Goal: Register for event/course

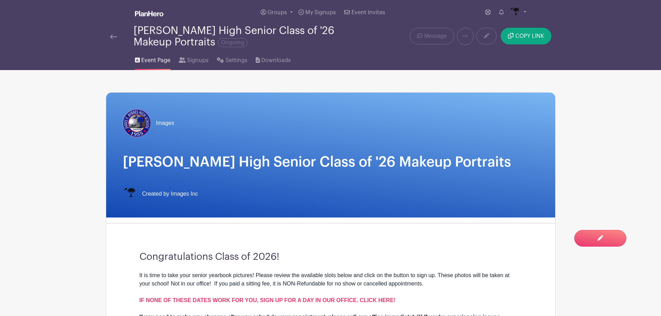
click at [114, 40] on link at bounding box center [113, 36] width 7 height 8
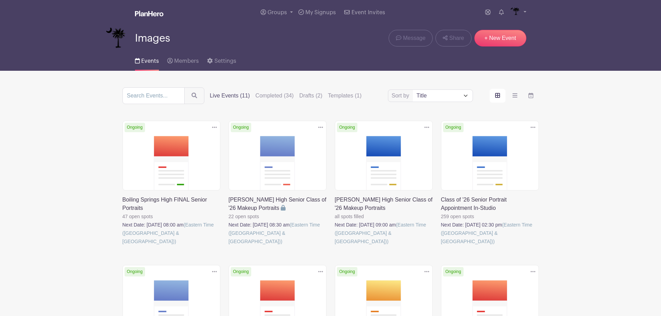
click at [441, 246] on link at bounding box center [441, 246] width 0 height 0
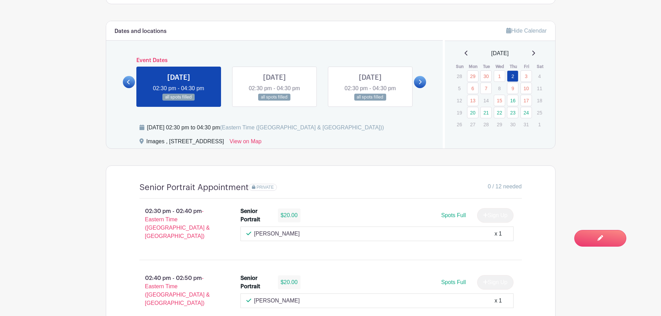
scroll to position [381, 0]
click at [513, 101] on link "16" at bounding box center [512, 99] width 11 height 11
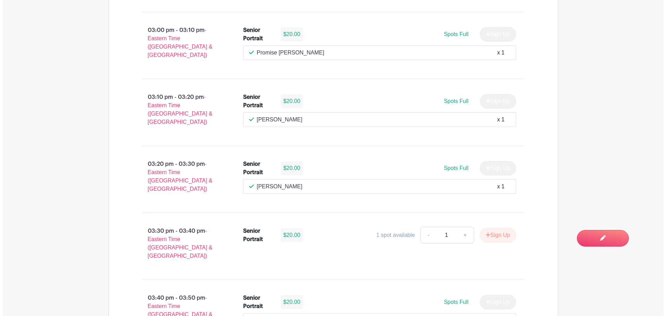
scroll to position [798, 0]
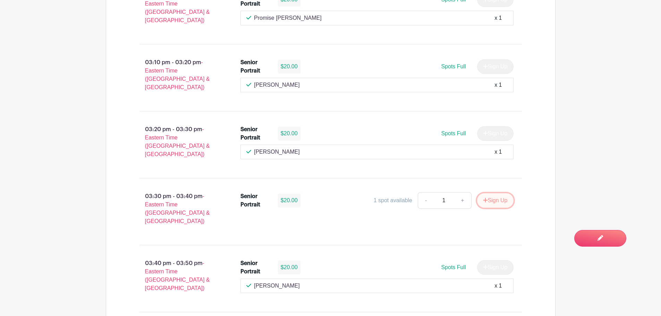
click at [483, 197] on icon "submit" at bounding box center [485, 200] width 5 height 6
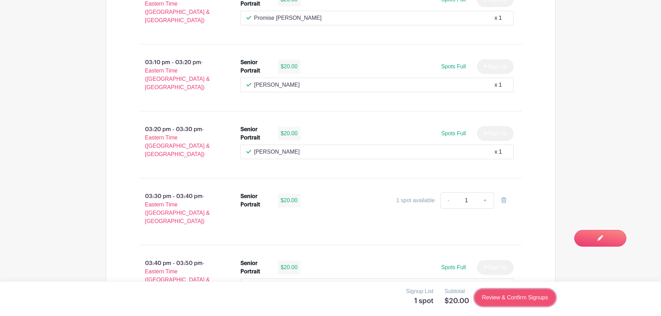
click at [518, 304] on link "Review & Confirm Signups" at bounding box center [514, 297] width 80 height 17
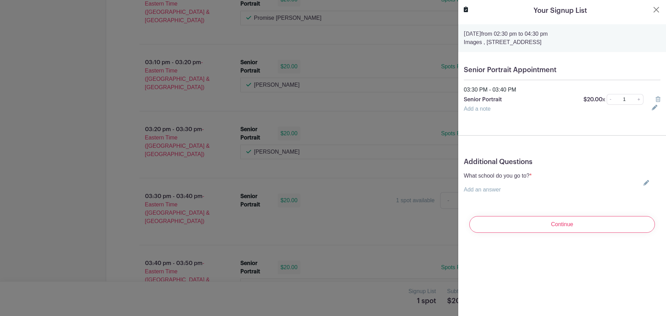
click at [643, 186] on div "What school do you go to? * Add an answer Choose your answer [GEOGRAPHIC_DATA] …" at bounding box center [562, 183] width 197 height 22
click at [643, 183] on icon at bounding box center [646, 183] width 6 height 6
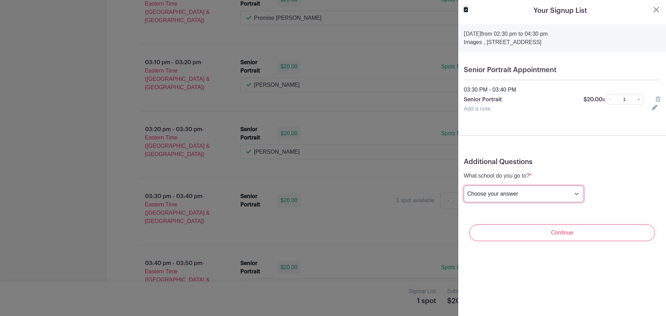
click at [547, 191] on select "Choose your answer [GEOGRAPHIC_DATA] High [PERSON_NAME] High [PERSON_NAME] High…" at bounding box center [524, 194] width 120 height 17
select select "3938"
click at [464, 186] on select "Choose your answer [GEOGRAPHIC_DATA] High [PERSON_NAME] High [PERSON_NAME] High…" at bounding box center [524, 194] width 120 height 17
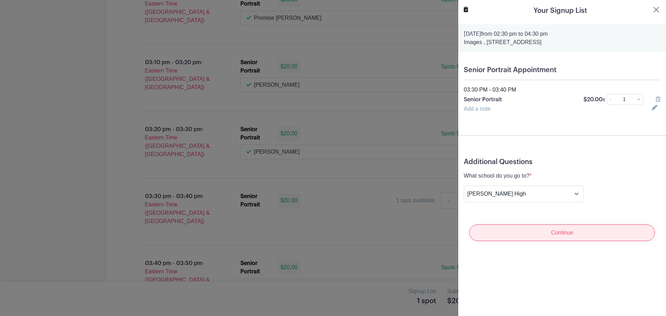
click at [561, 231] on input "Continue" at bounding box center [562, 232] width 186 height 17
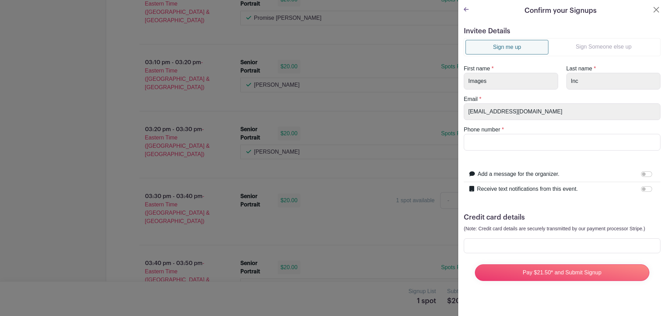
click at [603, 41] on link "Sign Someone else up" at bounding box center [603, 47] width 110 height 14
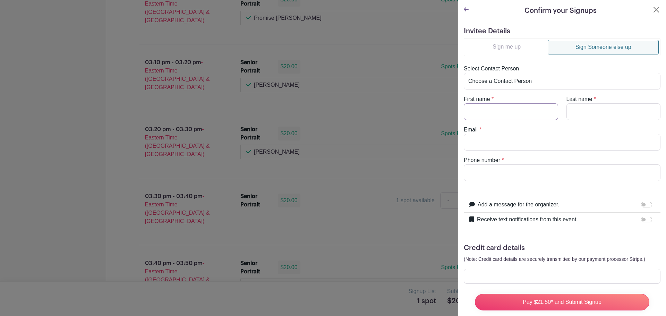
click at [517, 110] on input "First name" at bounding box center [511, 111] width 94 height 17
type input "[PERSON_NAME]"
type input "[EMAIL_ADDRESS][DOMAIN_NAME]"
click at [641, 220] on input "Receive text notifications from this event." at bounding box center [646, 220] width 11 height 6
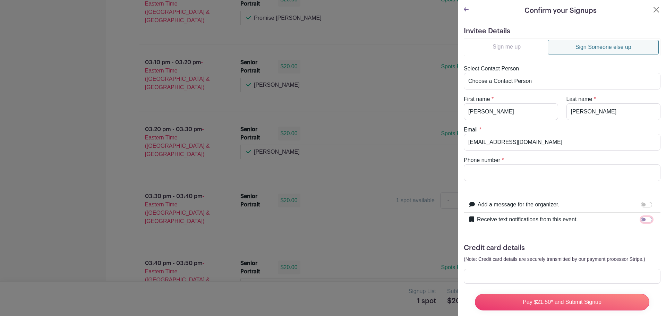
checkbox input "true"
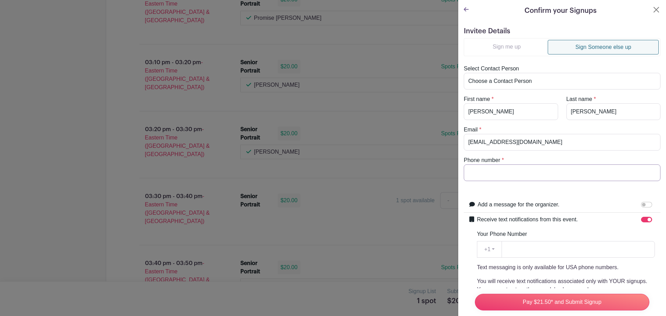
click at [511, 174] on input "Phone number" at bounding box center [562, 172] width 197 height 17
drag, startPoint x: 514, startPoint y: 175, endPoint x: 467, endPoint y: 175, distance: 46.8
click at [467, 175] on input "8644703274" at bounding box center [562, 172] width 197 height 17
type input "8644703274"
paste input "8644703274"
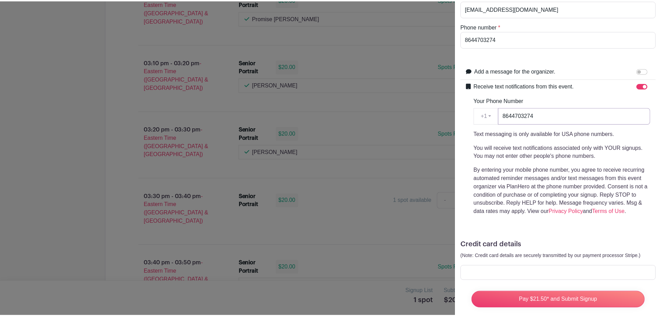
scroll to position [139, 0]
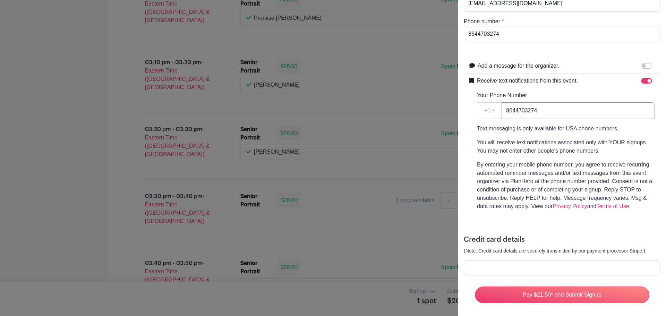
type input "8644703274"
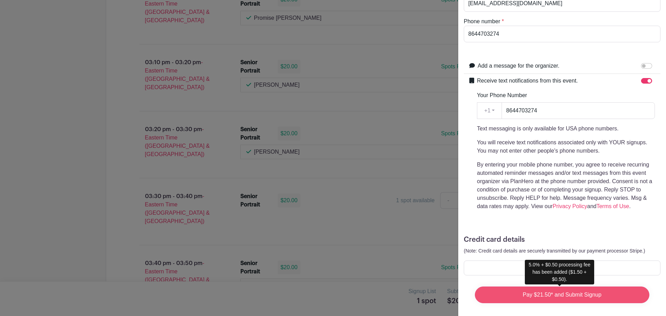
click at [547, 292] on input "Pay $21.50* and Submit Signup" at bounding box center [562, 294] width 174 height 17
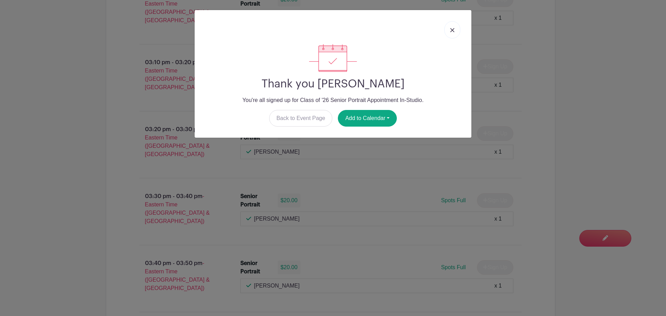
click at [451, 28] on img at bounding box center [452, 30] width 4 height 4
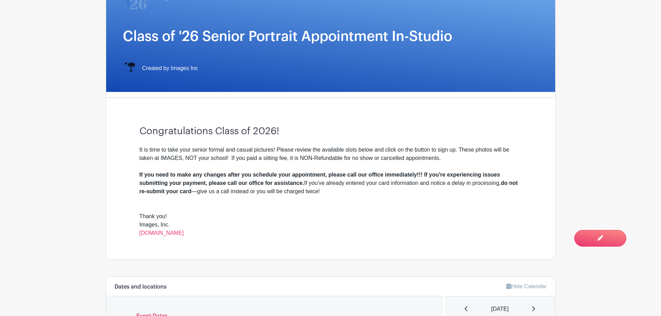
scroll to position [243, 0]
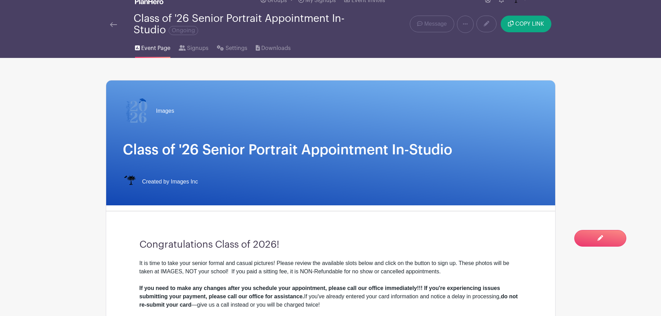
scroll to position [0, 0]
